Goal: Task Accomplishment & Management: Use online tool/utility

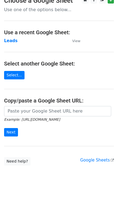
scroll to position [15, 0]
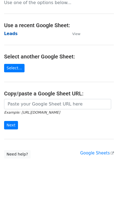
click at [12, 34] on strong "Leads" at bounding box center [11, 33] width 14 height 5
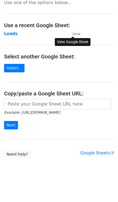
click at [74, 33] on small "View" at bounding box center [76, 34] width 8 height 4
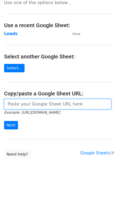
click at [29, 103] on input "url" at bounding box center [57, 104] width 107 height 10
paste input "https://docs.google.com/spreadsheets/d/1Ej9qqCYXfY1DDgSP3_kHaCDQ78sl0HT_fgz01mJ…"
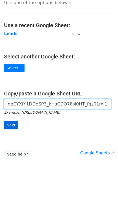
type input "https://docs.google.com/spreadsheets/d/1Ej9qqCYXfY1DDgSP3_kHaCDQ78sl0HT_fgz01mJ…"
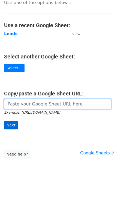
scroll to position [0, 0]
paste input "https://docs.google.com/spreadsheets/d/1Ej9qqCYXfY1DDgSP3_kHaCDQ78sl0HT_fgz01mJ…"
type input "https://docs.google.com/spreadsheets/d/1Ej9qqCYXfY1DDgSP3_kHaCDQ78sl0HT_fgz01mJ…"
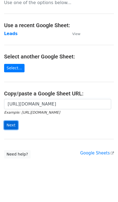
click at [13, 123] on input "Next" at bounding box center [11, 125] width 14 height 8
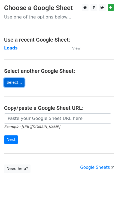
click at [12, 83] on link "Select..." at bounding box center [14, 82] width 20 height 8
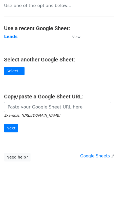
scroll to position [15, 0]
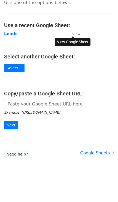
click at [76, 34] on small "View" at bounding box center [76, 34] width 8 height 4
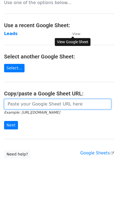
click at [19, 103] on input "url" at bounding box center [57, 104] width 107 height 10
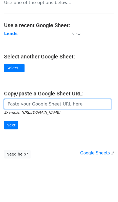
type input "[URL][DOMAIN_NAME]"
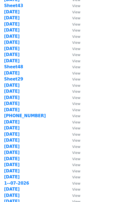
scroll to position [56, 0]
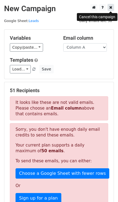
click at [108, 11] on link at bounding box center [110, 7] width 6 height 7
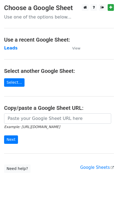
scroll to position [15, 0]
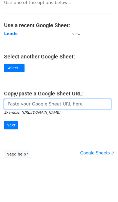
click at [49, 99] on input "url" at bounding box center [57, 104] width 107 height 10
type input "https://docs.google.com/spreadsheets/d/1Ej9qqCYXfY1DDgSP3_kHaCDQ78sl0HT_fgz01mJ…"
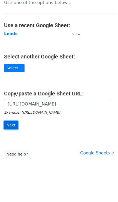
click at [8, 121] on input "Next" at bounding box center [11, 125] width 14 height 8
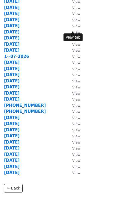
scroll to position [194, 0]
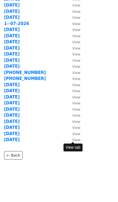
click at [73, 138] on small "View" at bounding box center [76, 140] width 8 height 4
click at [19, 139] on strong "[DATE]" at bounding box center [11, 139] width 15 height 5
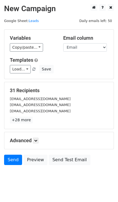
scroll to position [10, 0]
